Goal: Task Accomplishment & Management: Manage account settings

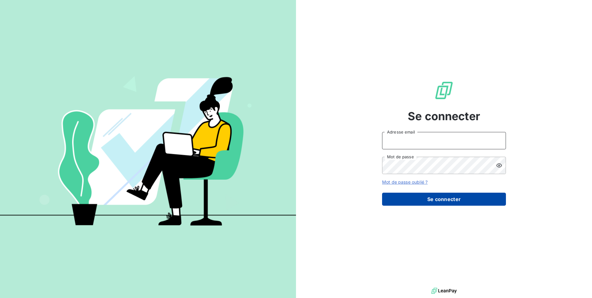
type input "relance@adex-logistique.fr"
click at [432, 202] on button "Se connecter" at bounding box center [444, 199] width 124 height 13
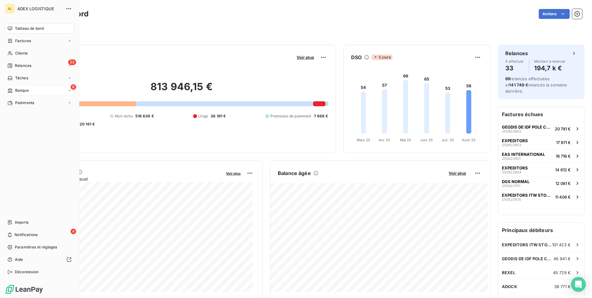
click at [35, 92] on div "8 Banque" at bounding box center [39, 90] width 69 height 10
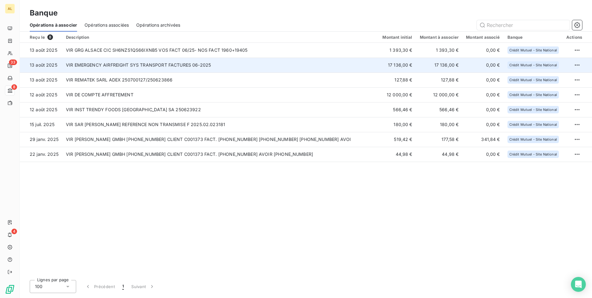
click at [158, 64] on td "VIR EMERGENCY AIRFREIGHT SYS TRANSPORT FACTURES 06-2025" at bounding box center [220, 65] width 316 height 15
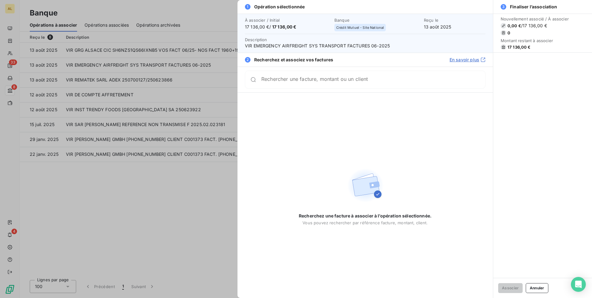
click at [320, 83] on input "Rechercher une facture, montant ou un client" at bounding box center [373, 79] width 224 height 6
type input "1"
click at [100, 78] on div at bounding box center [296, 149] width 592 height 298
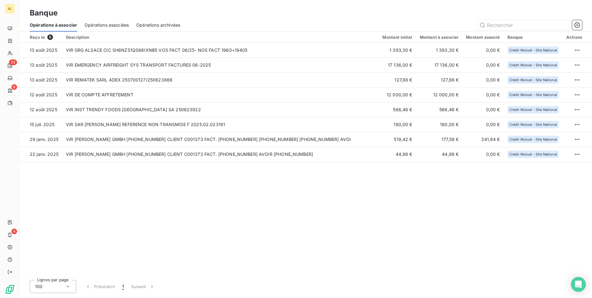
click at [100, 78] on td "VIR REMATEK SARL ADEX 250700127/250623866" at bounding box center [220, 79] width 316 height 15
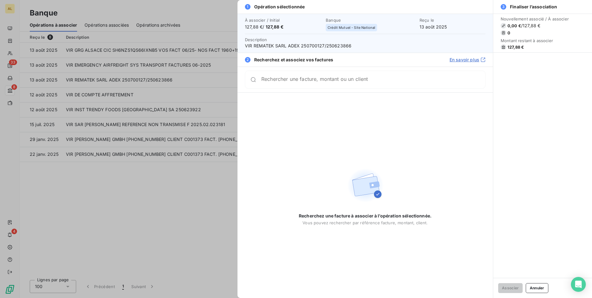
click at [305, 83] on input "Rechercher une facture, montant ou un client" at bounding box center [373, 79] width 224 height 6
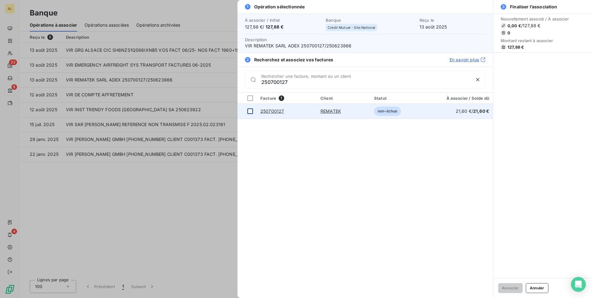
type input "250700127"
click at [250, 112] on div at bounding box center [250, 111] width 6 height 6
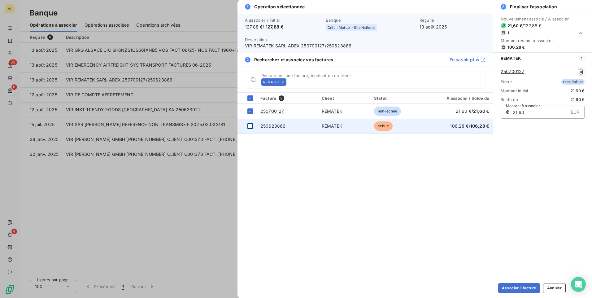
click at [251, 127] on div at bounding box center [250, 126] width 6 height 6
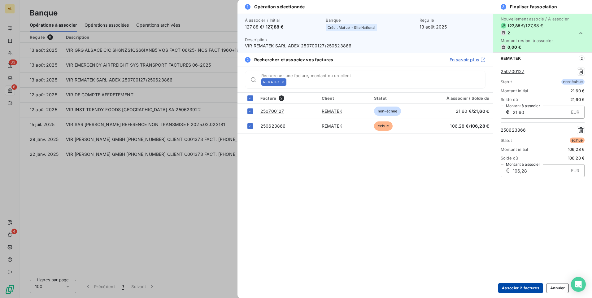
click at [514, 289] on button "Associer 2 factures" at bounding box center [520, 288] width 45 height 10
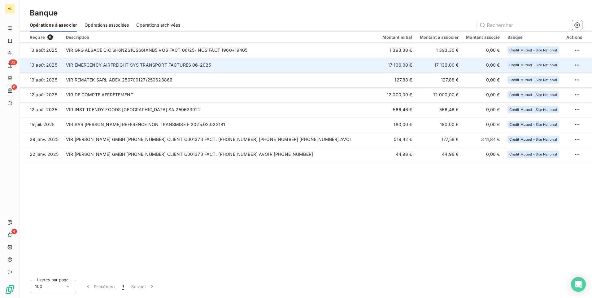
click at [139, 62] on td "VIR EMERGENCY AIRFREIGHT SYS TRANSPORT FACTURES 06-2025" at bounding box center [220, 65] width 316 height 15
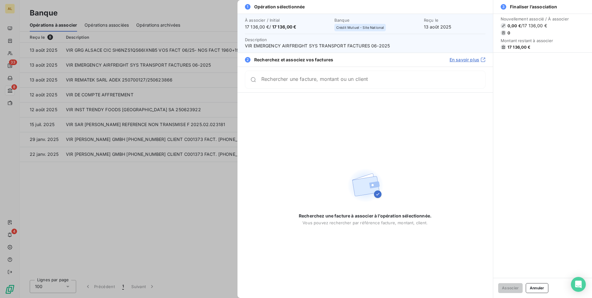
click at [133, 50] on div at bounding box center [296, 149] width 592 height 298
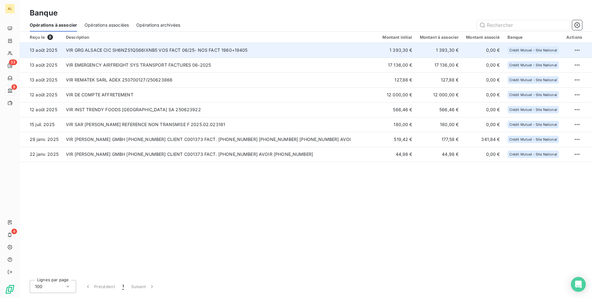
click at [159, 49] on td "VIR GRG ALSACE CIC SH6NZS1QS66IXNB5 VOS FACT 06/25- NOS FACT 1960+19405" at bounding box center [220, 50] width 316 height 15
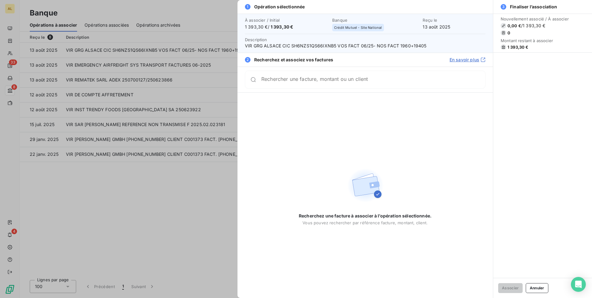
click at [335, 80] on input "Rechercher une facture, montant ou un client" at bounding box center [373, 79] width 224 height 6
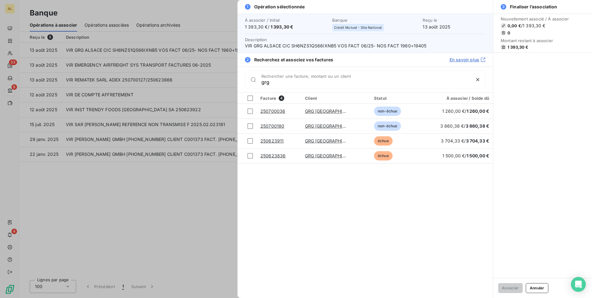
type input "grg"
